Goal: Task Accomplishment & Management: Use online tool/utility

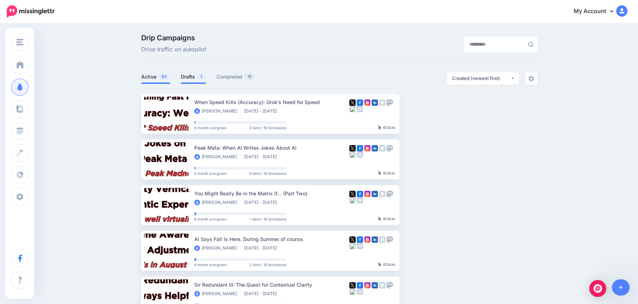
click at [189, 79] on link "Drafts 1" at bounding box center [193, 77] width 25 height 8
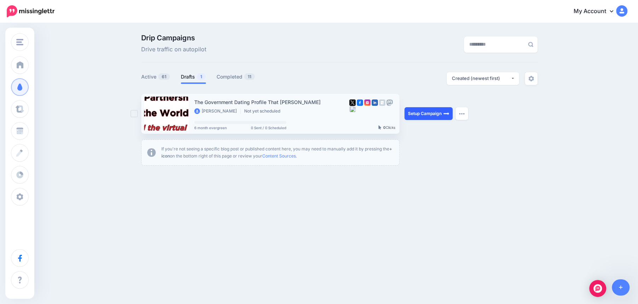
click at [426, 117] on link "Setup Campaign" at bounding box center [428, 113] width 48 height 13
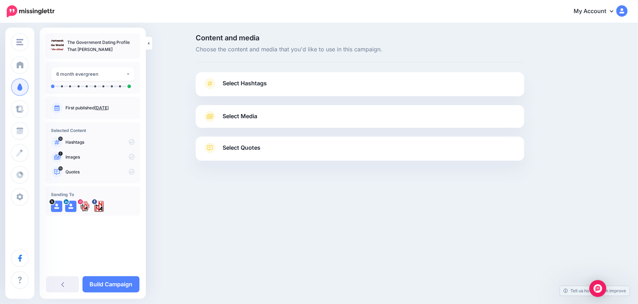
click at [245, 86] on span "Select Hashtags" at bounding box center [245, 84] width 44 height 10
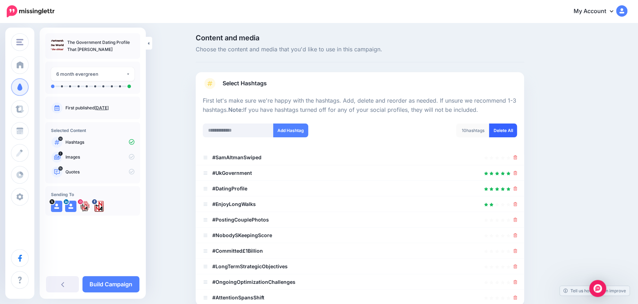
click at [510, 131] on link "Delete All" at bounding box center [503, 130] width 28 height 14
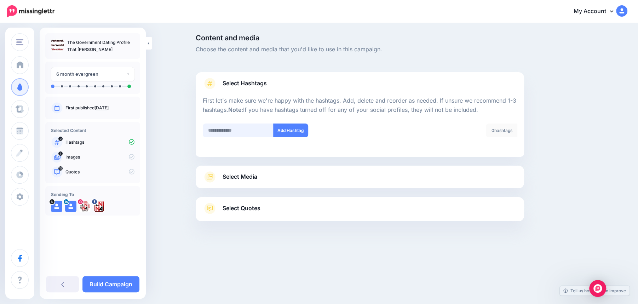
click at [226, 130] on input "text" at bounding box center [238, 130] width 71 height 14
type input "**"
click at [287, 134] on button "Add Hashtag" at bounding box center [290, 130] width 35 height 14
click at [223, 130] on input "text" at bounding box center [238, 130] width 71 height 14
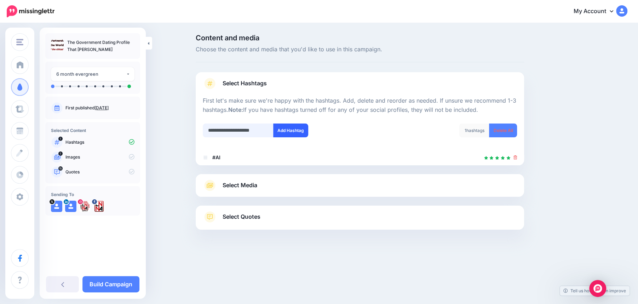
type input "**********"
click at [291, 128] on button "Add Hashtag" at bounding box center [290, 130] width 35 height 14
click at [233, 131] on input "text" at bounding box center [238, 130] width 71 height 14
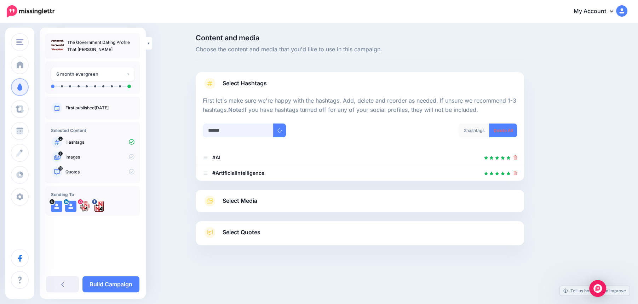
type input "*******"
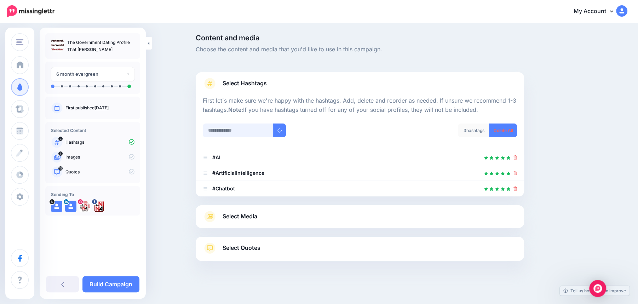
scroll to position [3, 0]
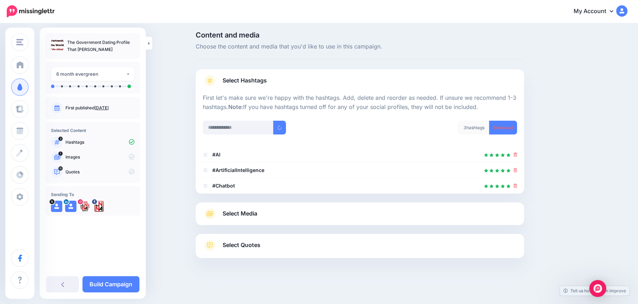
click at [267, 213] on link "Select Media" at bounding box center [360, 213] width 314 height 11
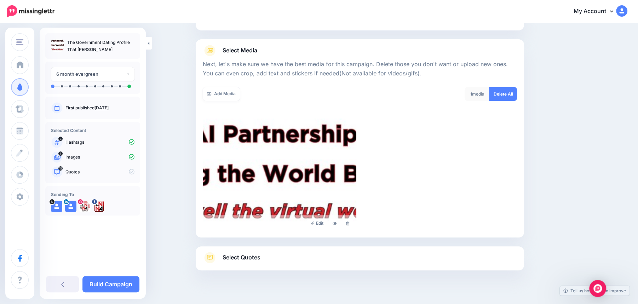
scroll to position [78, 0]
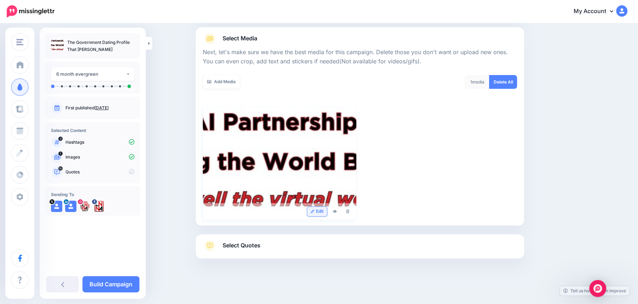
click at [320, 211] on link "Edit" at bounding box center [317, 212] width 20 height 10
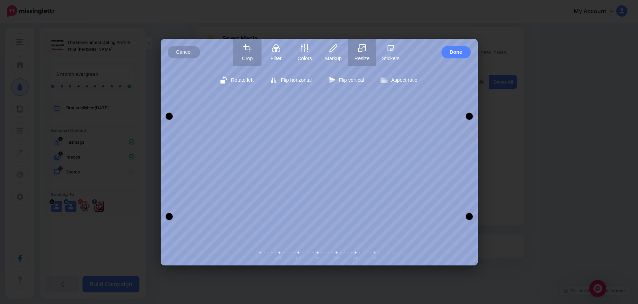
click at [362, 56] on span "Resize" at bounding box center [362, 59] width 28 height 6
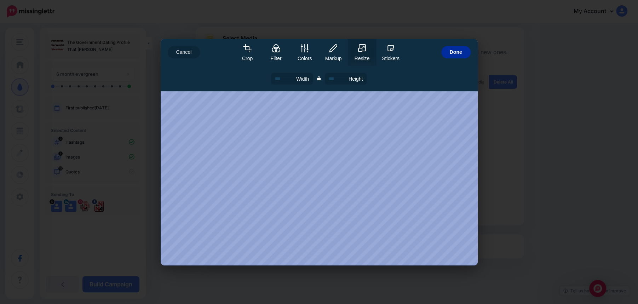
click at [454, 56] on span "Done" at bounding box center [456, 52] width 12 height 12
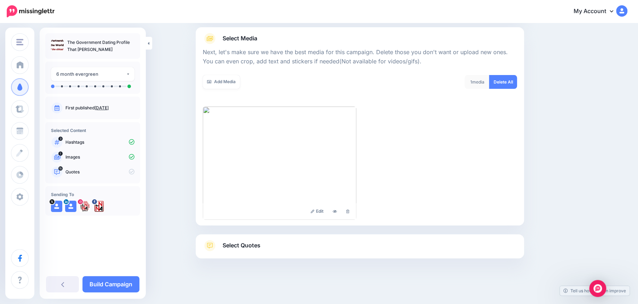
click at [244, 247] on span "Select Quotes" at bounding box center [242, 246] width 38 height 10
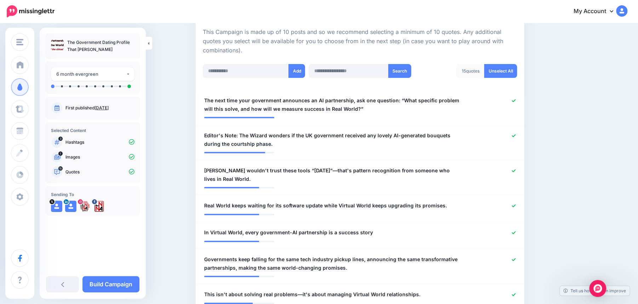
scroll to position [168, 0]
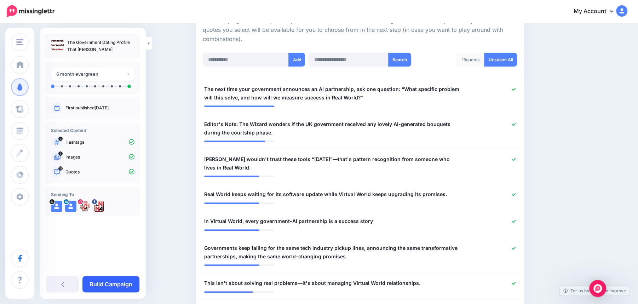
click at [113, 285] on link "Build Campaign" at bounding box center [110, 284] width 57 height 16
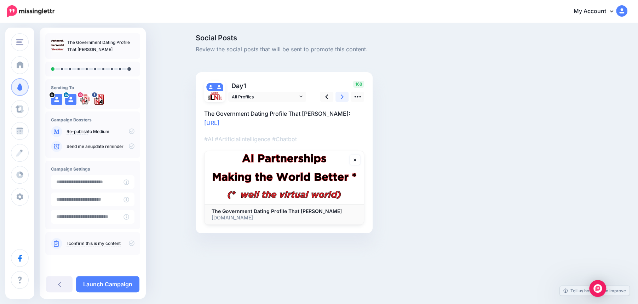
click at [344, 95] on link at bounding box center [341, 97] width 13 height 10
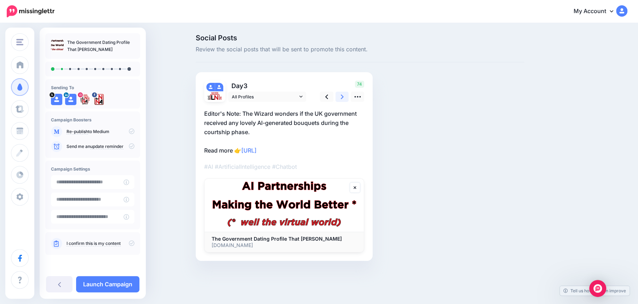
click at [344, 95] on link at bounding box center [341, 97] width 13 height 10
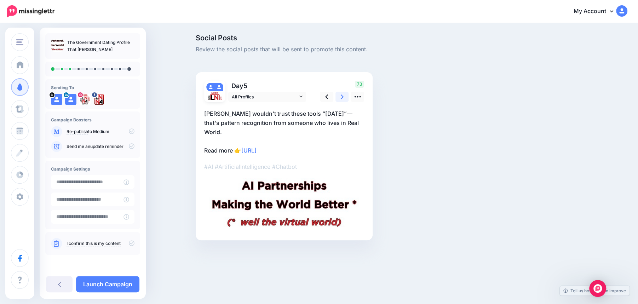
click at [344, 95] on link at bounding box center [341, 97] width 13 height 10
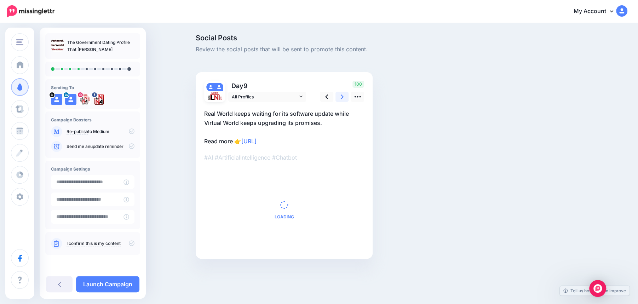
click at [344, 95] on link at bounding box center [341, 97] width 13 height 10
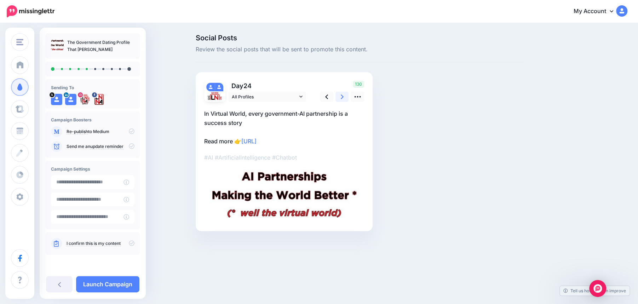
click at [344, 95] on link at bounding box center [341, 97] width 13 height 10
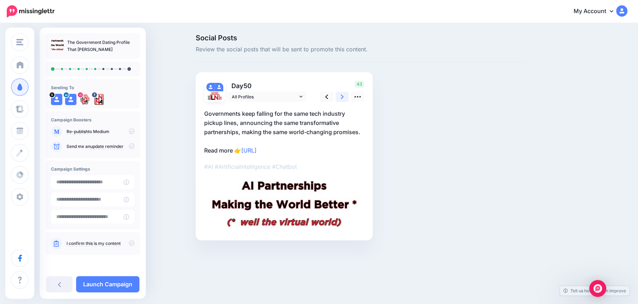
click at [344, 95] on link at bounding box center [341, 97] width 13 height 10
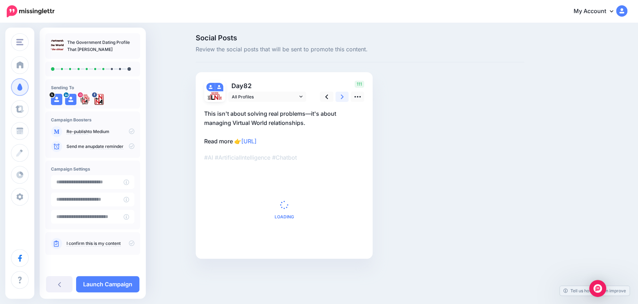
click at [343, 95] on link at bounding box center [341, 97] width 13 height 10
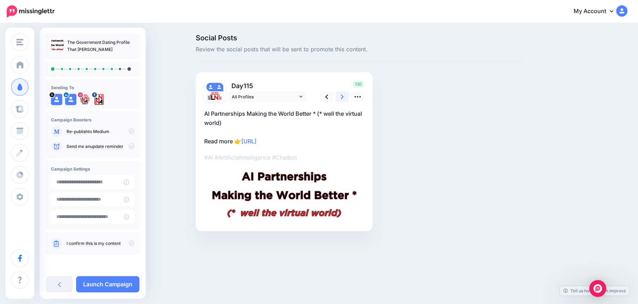
click at [343, 95] on link at bounding box center [341, 97] width 13 height 10
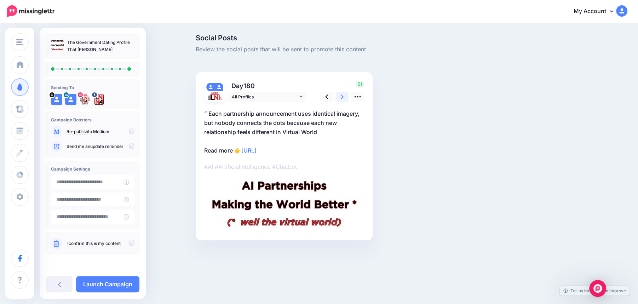
click at [343, 95] on link at bounding box center [341, 97] width 13 height 10
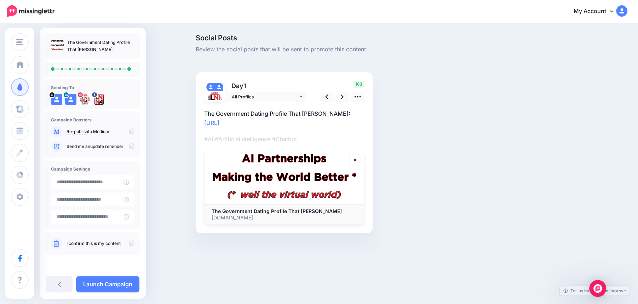
click at [132, 244] on icon at bounding box center [132, 243] width 6 height 6
click at [108, 288] on link "Launch Campaign" at bounding box center [107, 284] width 63 height 16
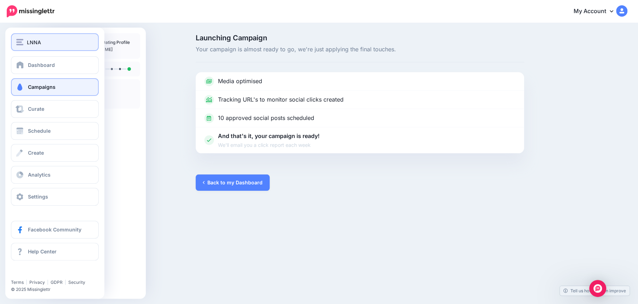
click at [20, 42] on img "button" at bounding box center [19, 42] width 7 height 6
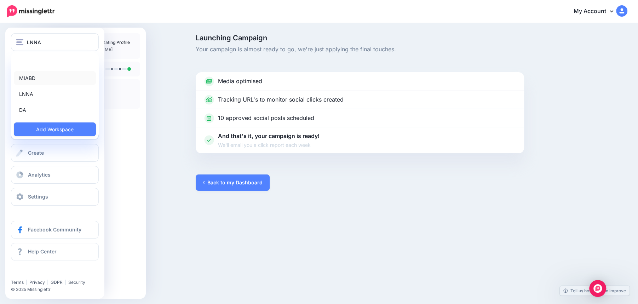
click at [29, 79] on link "MIABD" at bounding box center [55, 78] width 82 height 14
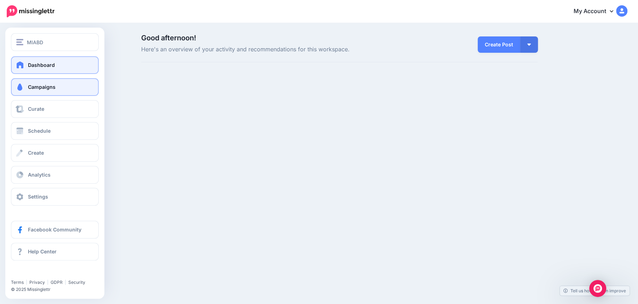
click at [39, 87] on span "Campaigns" at bounding box center [42, 87] width 28 height 6
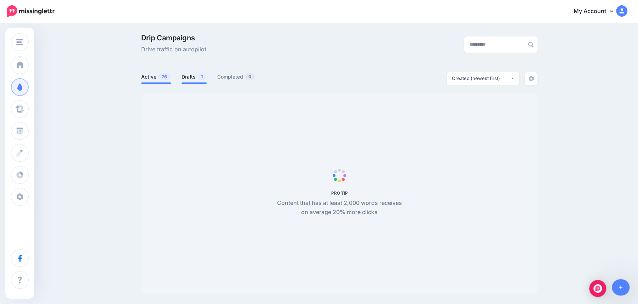
click at [192, 79] on link "Drafts 1" at bounding box center [194, 77] width 25 height 8
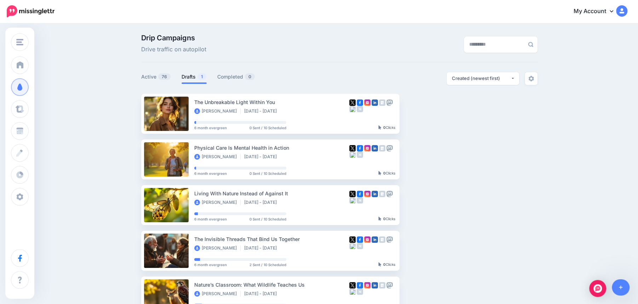
click at [192, 79] on link "Drafts 1" at bounding box center [194, 77] width 25 height 8
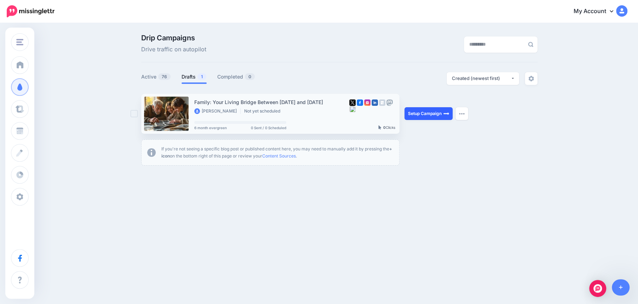
click at [420, 115] on link "Setup Campaign" at bounding box center [428, 113] width 48 height 13
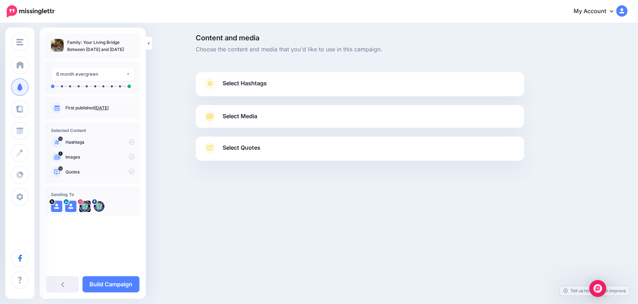
click at [387, 84] on link "Select Hashtags" at bounding box center [360, 87] width 314 height 18
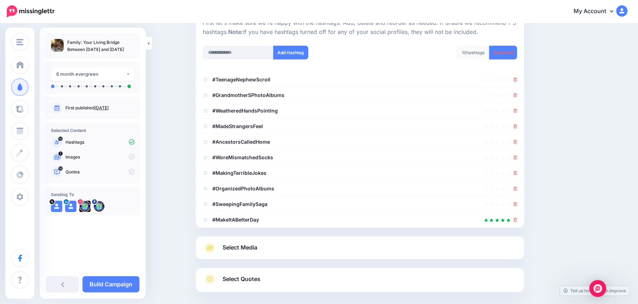
scroll to position [78, 0]
click at [514, 79] on icon at bounding box center [515, 79] width 4 height 4
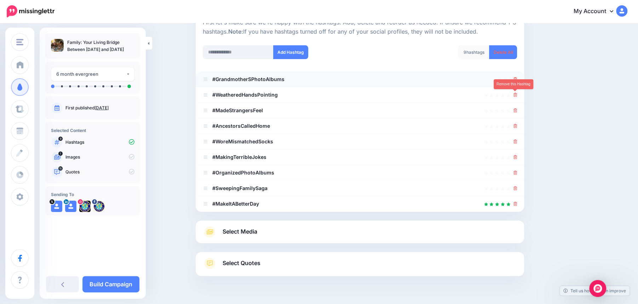
click at [515, 92] on link at bounding box center [515, 95] width 4 height 6
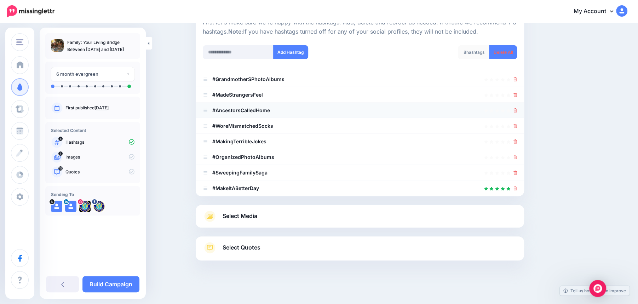
click at [515, 108] on icon at bounding box center [515, 110] width 4 height 4
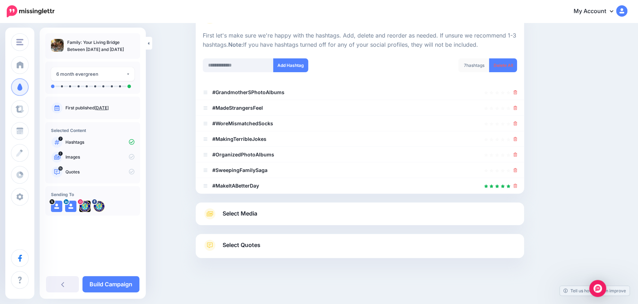
scroll to position [65, 0]
click at [515, 79] on div "7 hashtags Delete All" at bounding box center [441, 69] width 162 height 23
click at [513, 91] on icon at bounding box center [515, 92] width 4 height 4
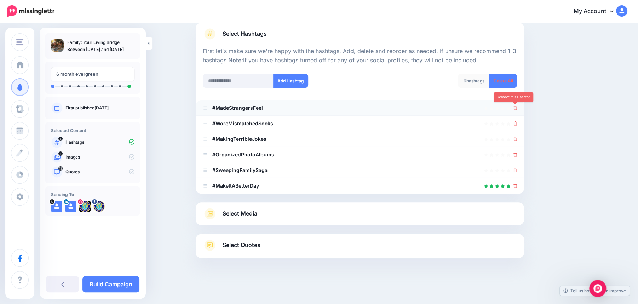
click at [514, 105] on link at bounding box center [515, 108] width 4 height 6
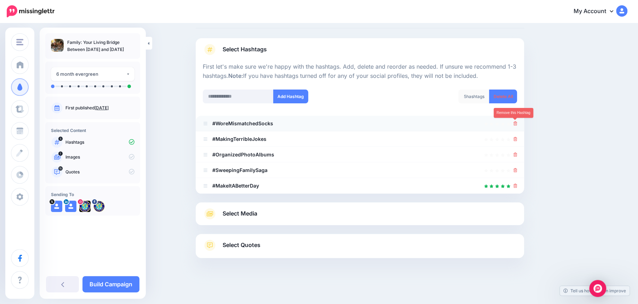
click at [516, 123] on icon at bounding box center [515, 123] width 4 height 4
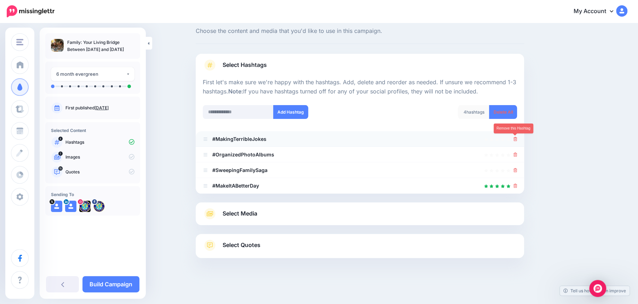
click at [515, 137] on icon at bounding box center [515, 139] width 4 height 4
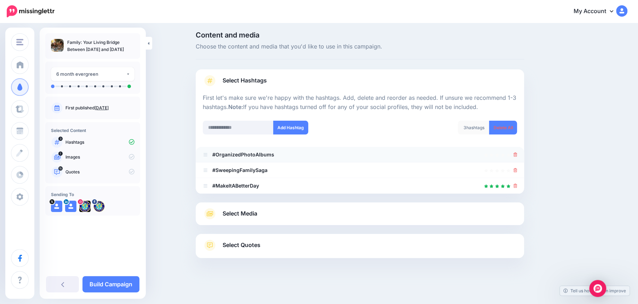
click at [515, 152] on link at bounding box center [515, 154] width 4 height 6
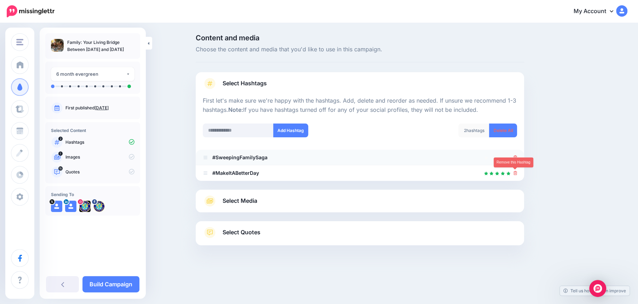
scroll to position [0, 0]
click at [515, 170] on link at bounding box center [515, 173] width 4 height 6
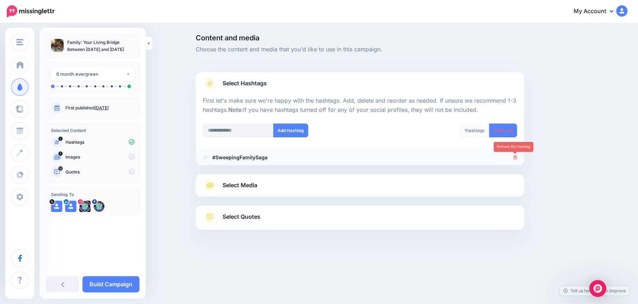
click at [513, 156] on icon at bounding box center [515, 157] width 4 height 4
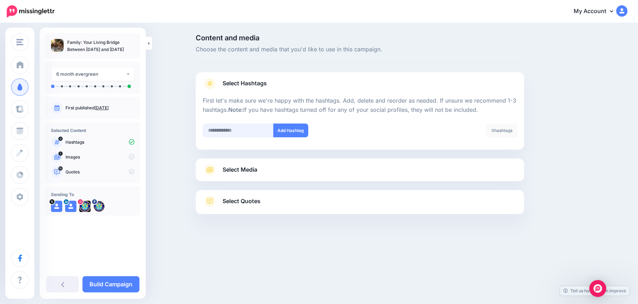
click at [231, 130] on input "text" at bounding box center [238, 130] width 71 height 14
type input "**********"
click at [285, 133] on button "Add Hashtag" at bounding box center [290, 130] width 35 height 14
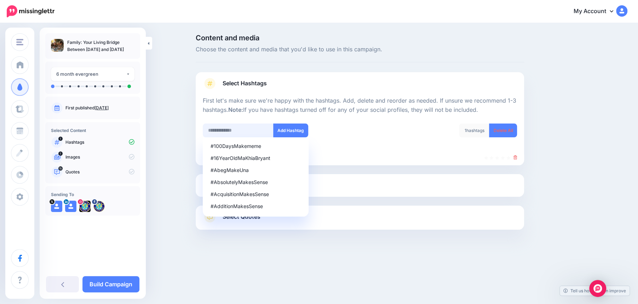
click at [225, 132] on input "text" at bounding box center [238, 130] width 71 height 14
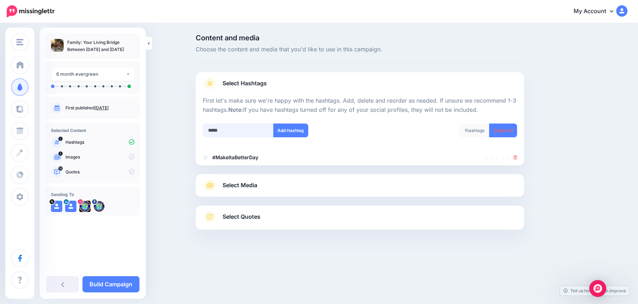
type input "******"
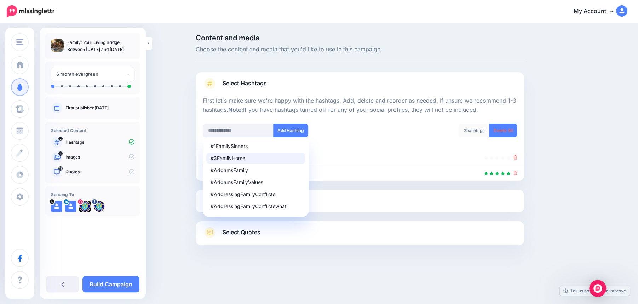
click at [360, 204] on link "Select Media" at bounding box center [360, 200] width 314 height 11
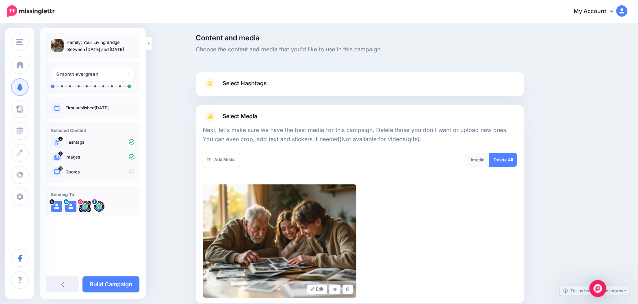
click at [344, 120] on link "Select Media" at bounding box center [360, 116] width 314 height 11
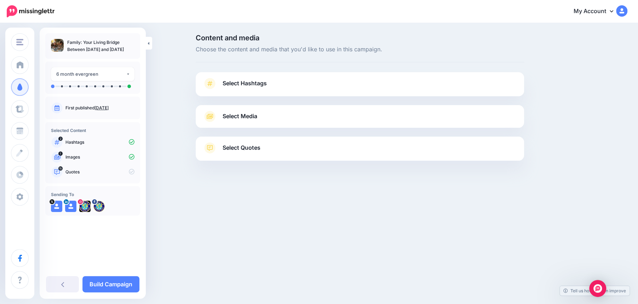
click at [294, 147] on link "Select Quotes" at bounding box center [360, 151] width 314 height 18
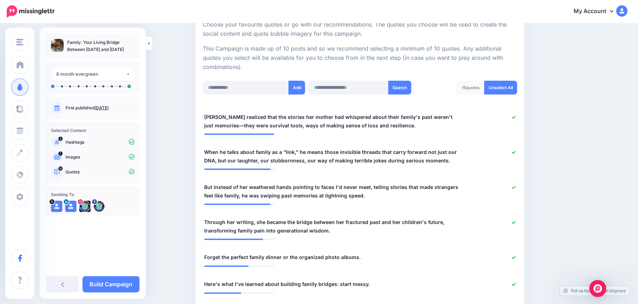
scroll to position [142, 0]
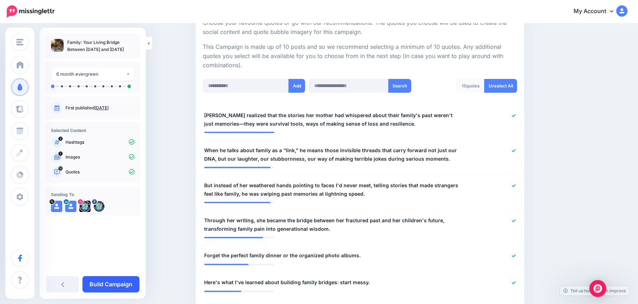
click at [109, 286] on link "Build Campaign" at bounding box center [110, 284] width 57 height 16
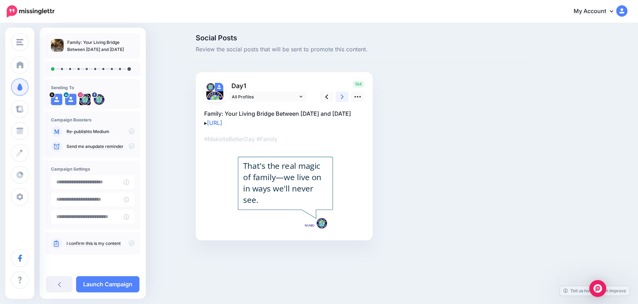
click at [343, 98] on icon at bounding box center [342, 96] width 3 height 7
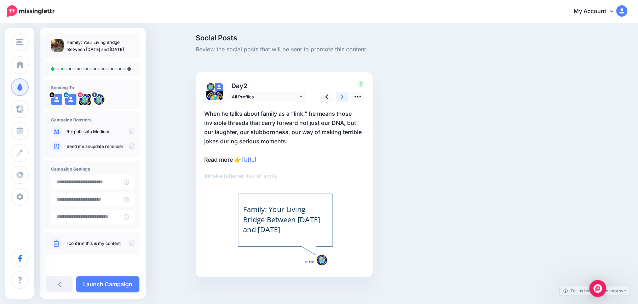
click at [343, 98] on icon at bounding box center [342, 96] width 3 height 7
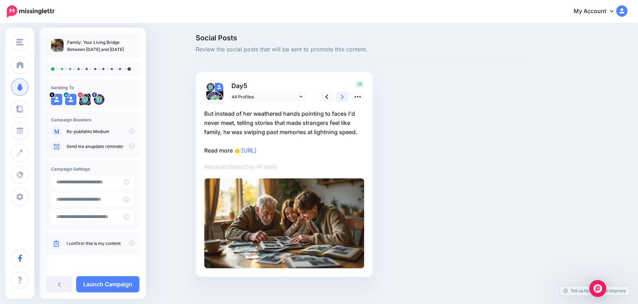
click at [343, 98] on icon at bounding box center [342, 96] width 3 height 7
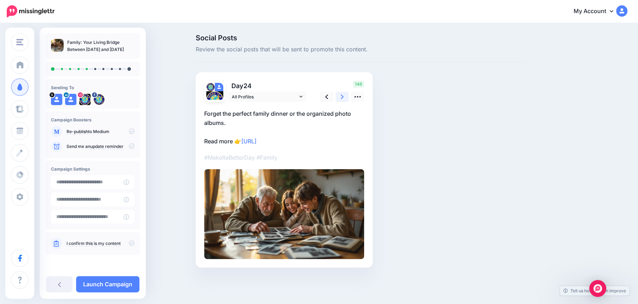
click at [343, 98] on icon at bounding box center [342, 96] width 3 height 7
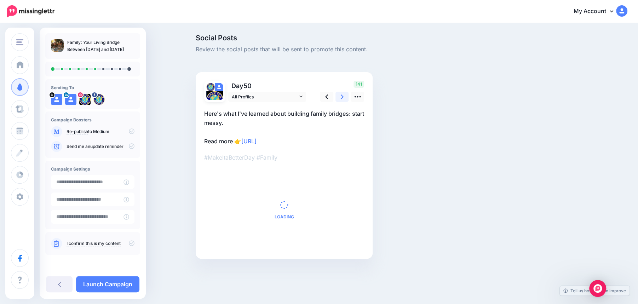
click at [343, 98] on icon at bounding box center [342, 96] width 3 height 7
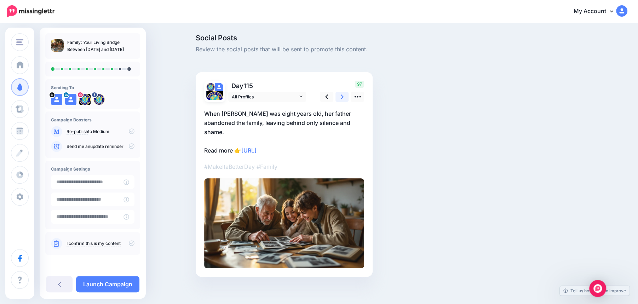
click at [343, 98] on icon at bounding box center [342, 96] width 3 height 7
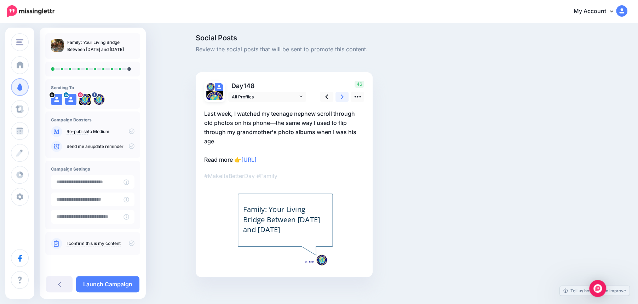
click at [342, 98] on icon at bounding box center [342, 96] width 3 height 7
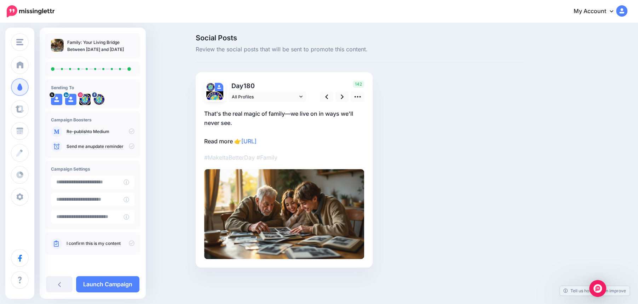
click at [132, 245] on icon at bounding box center [132, 243] width 6 height 6
click at [119, 282] on link "Launch Campaign" at bounding box center [107, 284] width 63 height 16
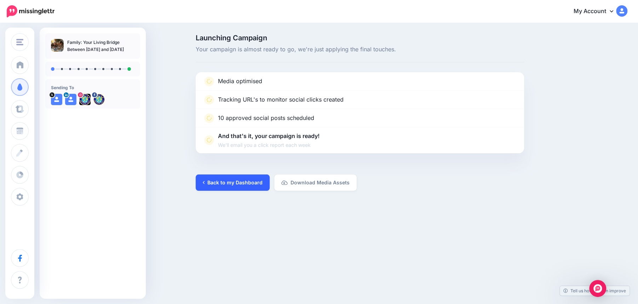
click at [232, 183] on link "Back to my Dashboard" at bounding box center [233, 182] width 74 height 16
